Goal: Check status

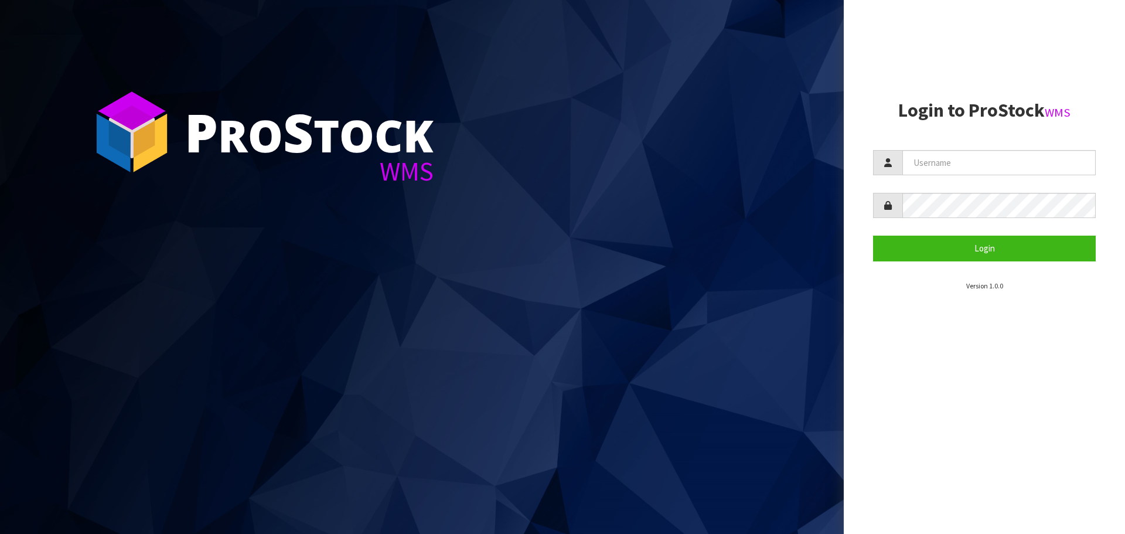
click at [909, 143] on section "Login to ProStock WMS Login Version 1.0.0" at bounding box center [984, 195] width 223 height 191
click at [916, 163] on input "text" at bounding box center [998, 162] width 193 height 25
type input "[EMAIL_ADDRESS][DOMAIN_NAME]"
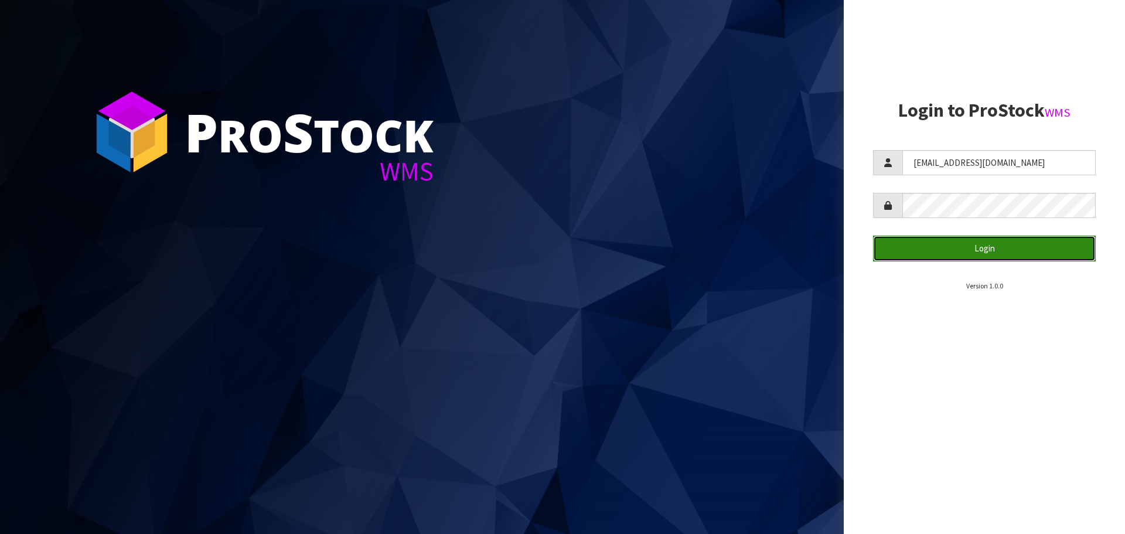
click at [995, 259] on button "Login" at bounding box center [984, 248] width 223 height 25
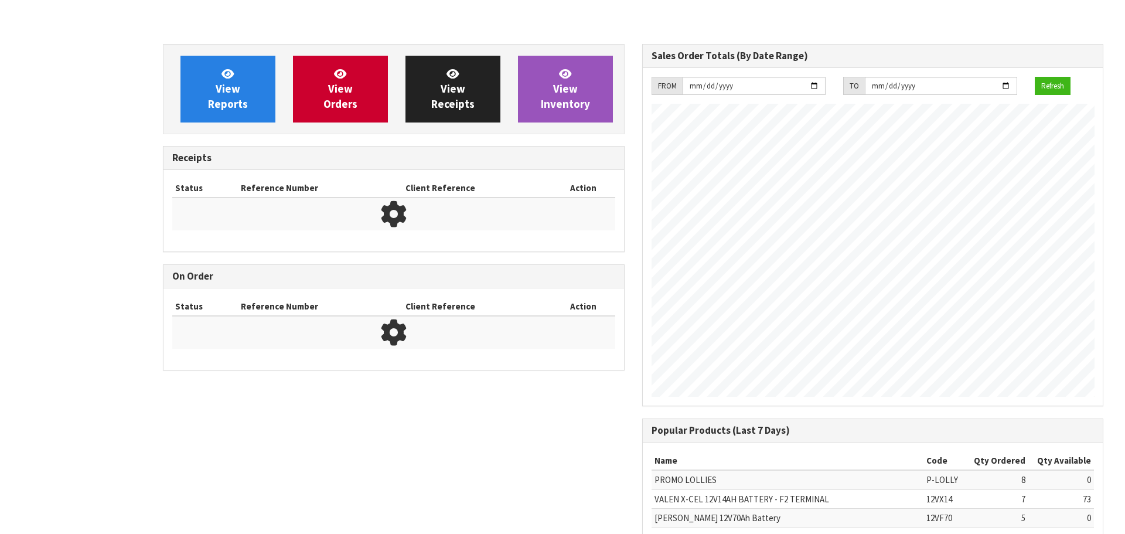
scroll to position [650, 479]
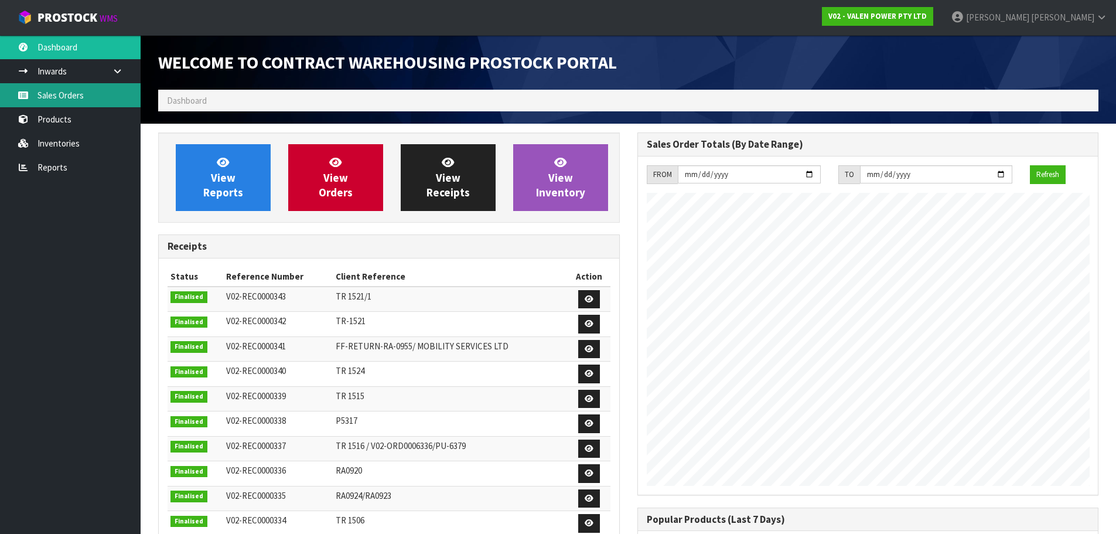
click at [55, 97] on link "Sales Orders" at bounding box center [70, 95] width 141 height 24
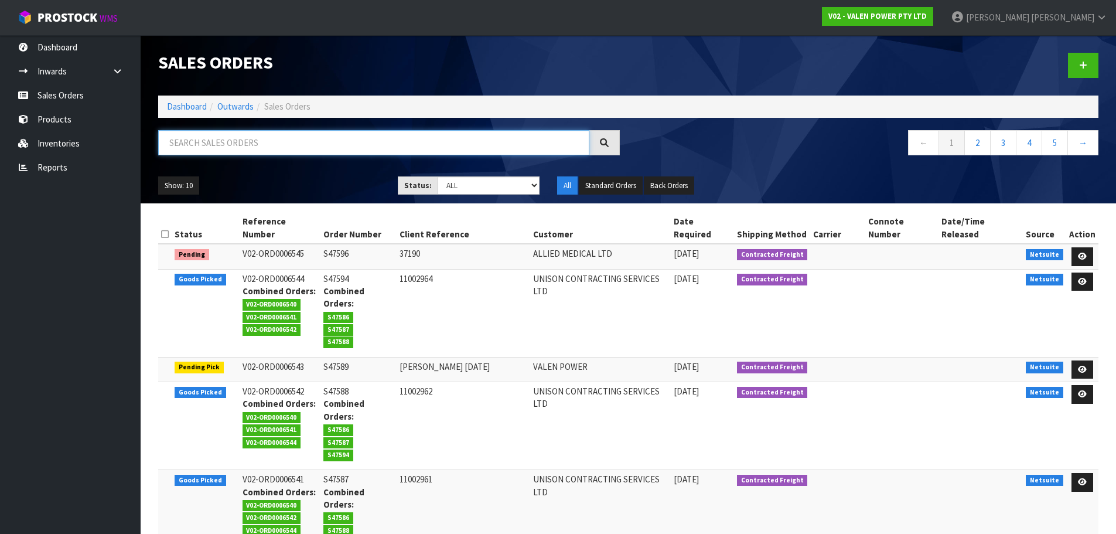
click at [181, 145] on input "text" at bounding box center [373, 142] width 431 height 25
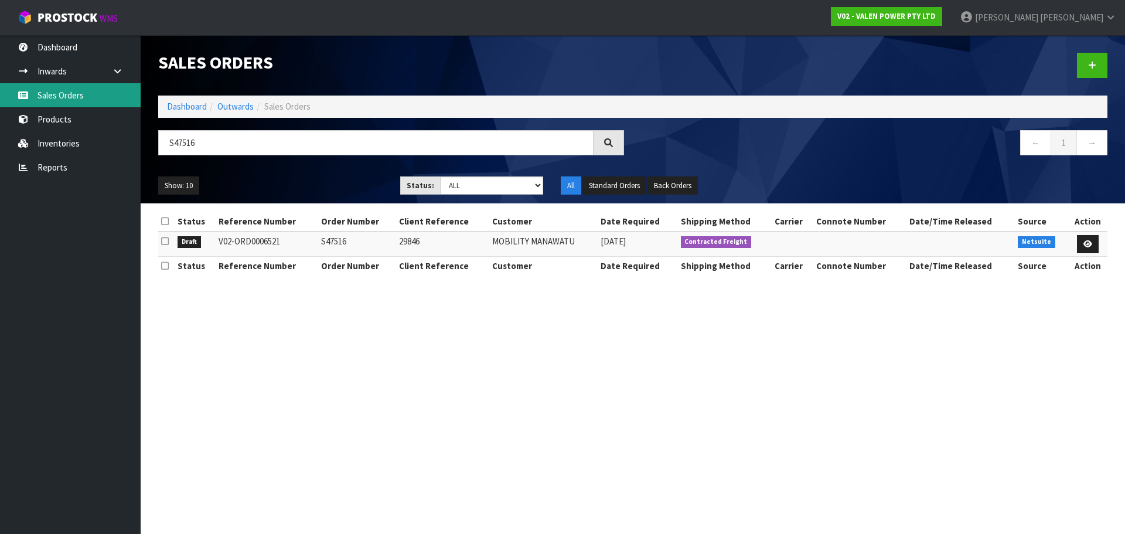
click at [88, 99] on link "Sales Orders" at bounding box center [70, 95] width 141 height 24
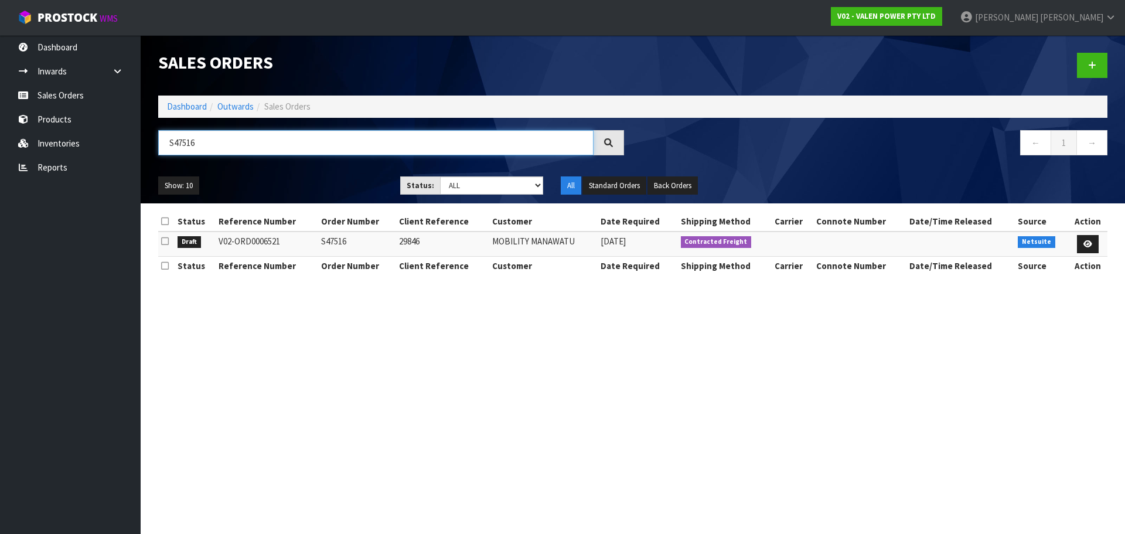
click at [203, 144] on input "S47516" at bounding box center [375, 142] width 435 height 25
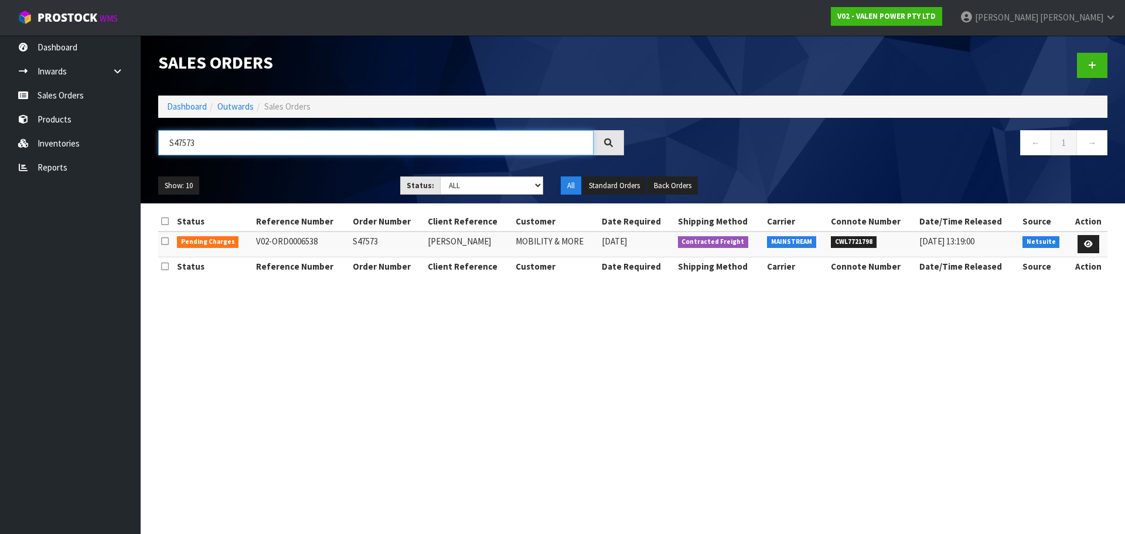
click at [203, 142] on input "S47573" at bounding box center [375, 142] width 435 height 25
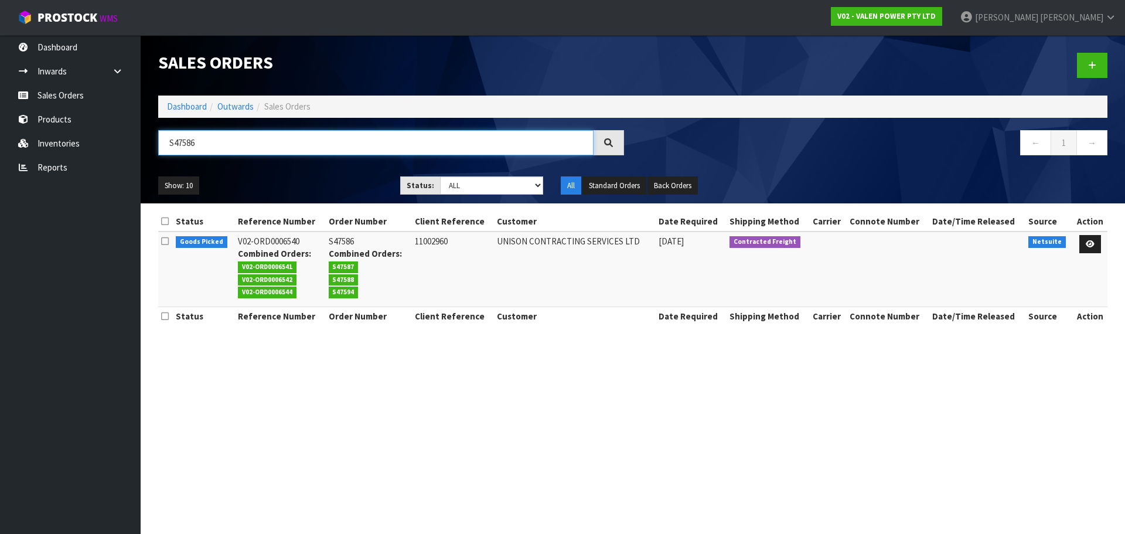
click at [243, 150] on input "S47586" at bounding box center [375, 142] width 435 height 25
click at [256, 152] on input "S47587" at bounding box center [375, 142] width 435 height 25
click at [214, 141] on input "S47588" at bounding box center [375, 142] width 435 height 25
click at [263, 147] on input "S47594" at bounding box center [375, 142] width 435 height 25
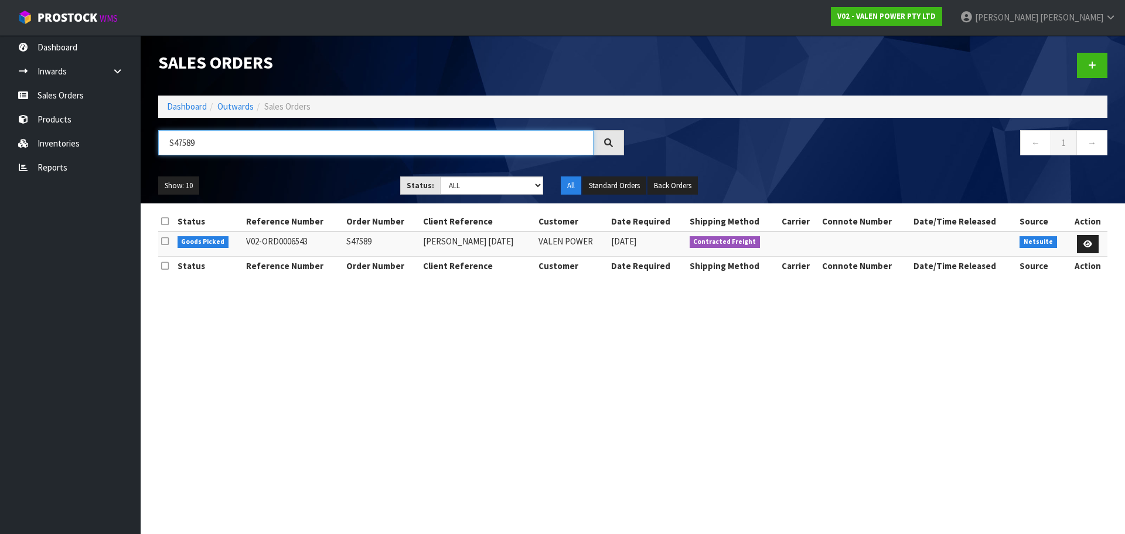
click at [252, 149] on input "S47589" at bounding box center [375, 142] width 435 height 25
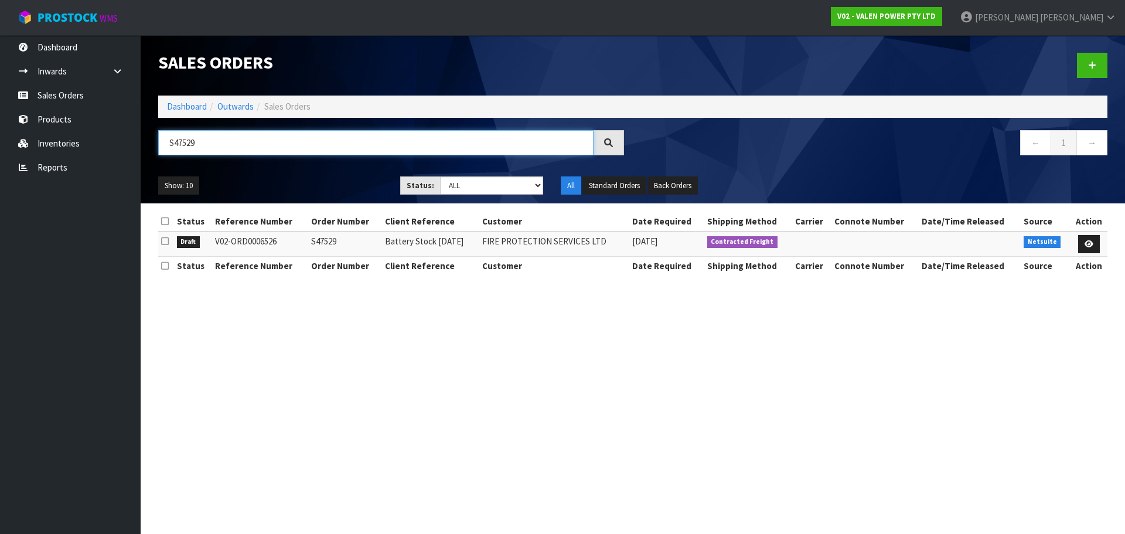
type input "S47529"
